Goal: Task Accomplishment & Management: Manage account settings

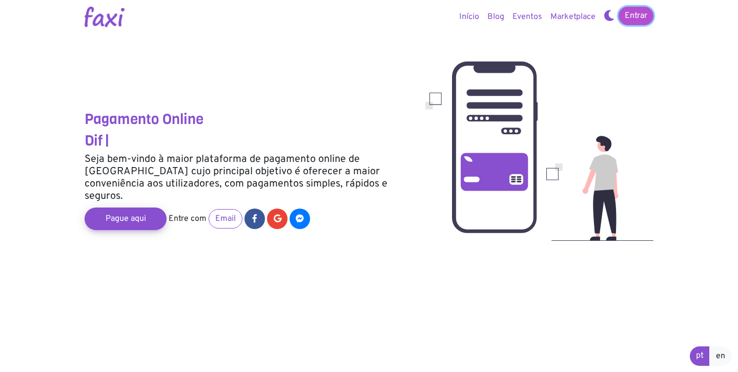
click at [629, 17] on link "Entrar" at bounding box center [636, 16] width 35 height 18
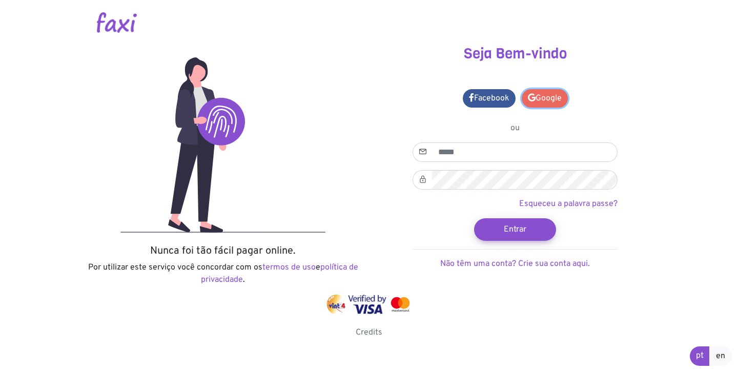
click at [533, 102] on link "Google" at bounding box center [545, 98] width 46 height 18
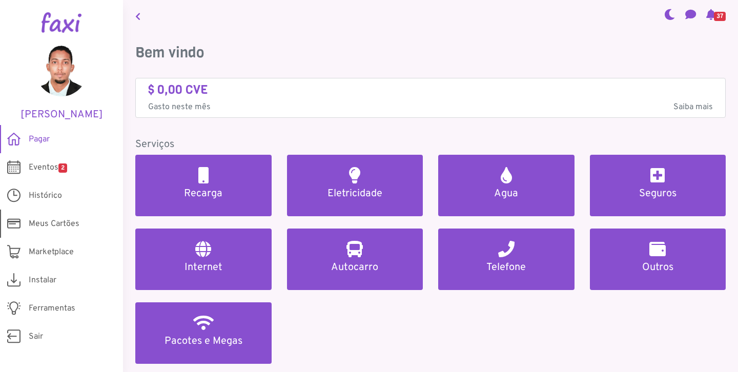
click at [55, 229] on span "Meus Cartões" at bounding box center [54, 224] width 51 height 12
